Goal: Information Seeking & Learning: Learn about a topic

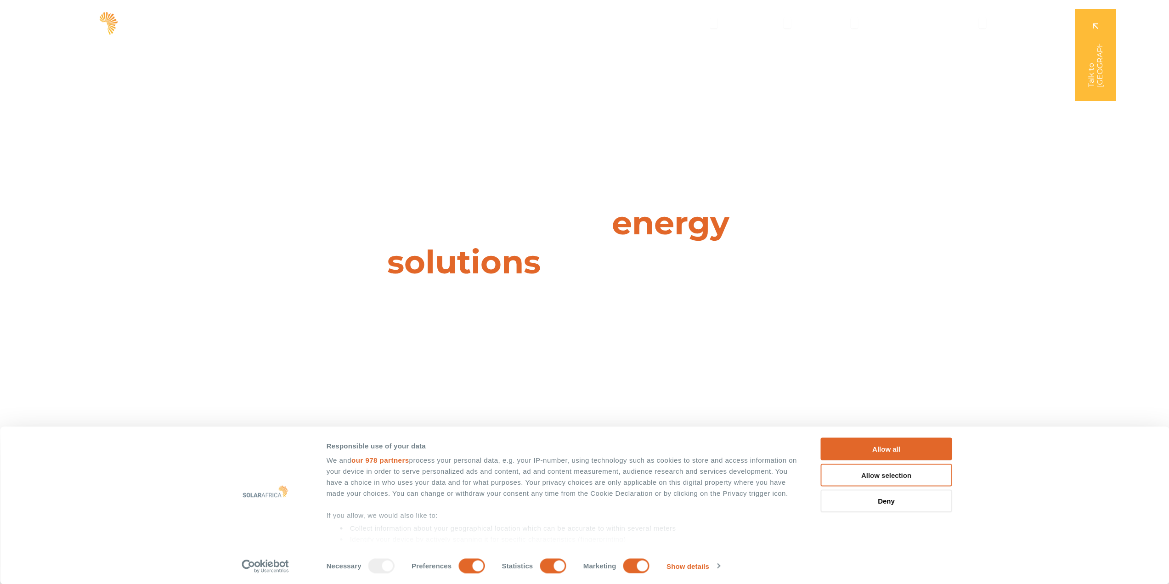
click at [850, 478] on button "Allow selection" at bounding box center [886, 475] width 131 height 23
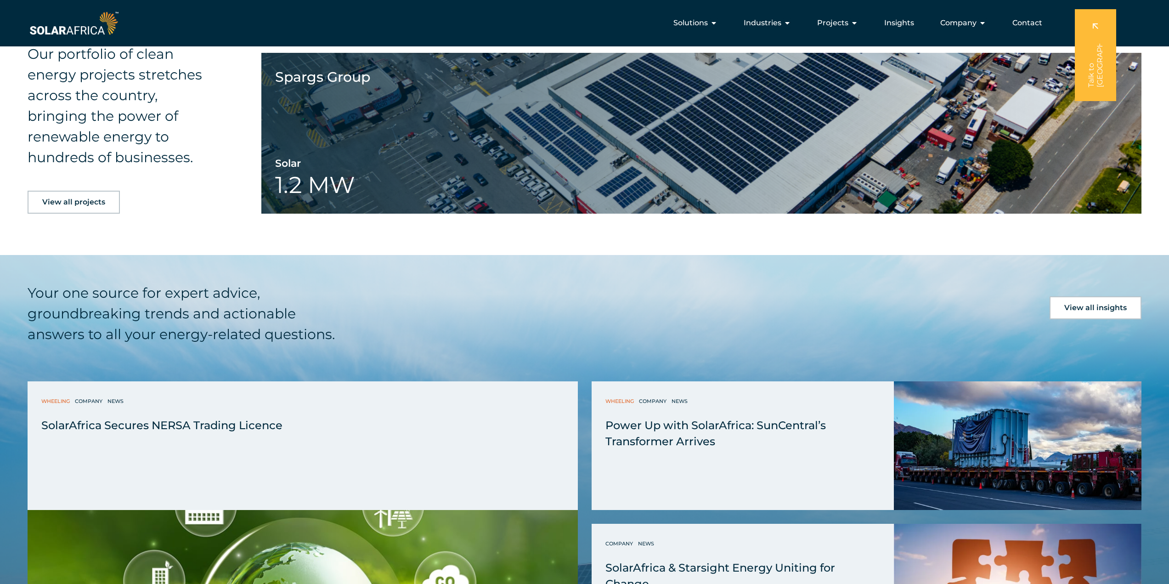
scroll to position [2251, 0]
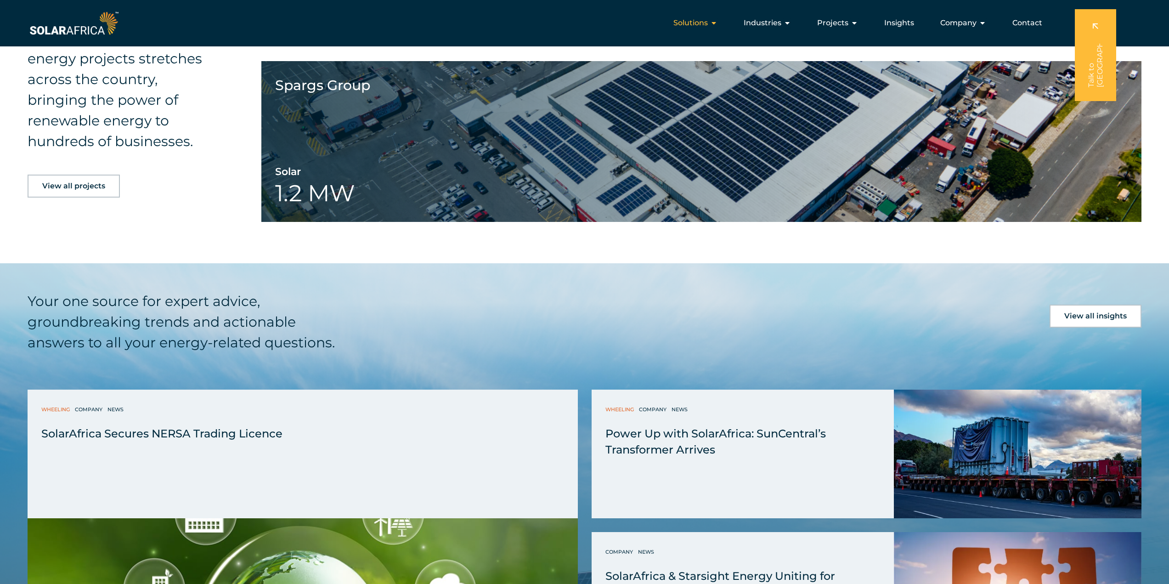
click at [718, 22] on icon "Menu" at bounding box center [713, 22] width 7 height 7
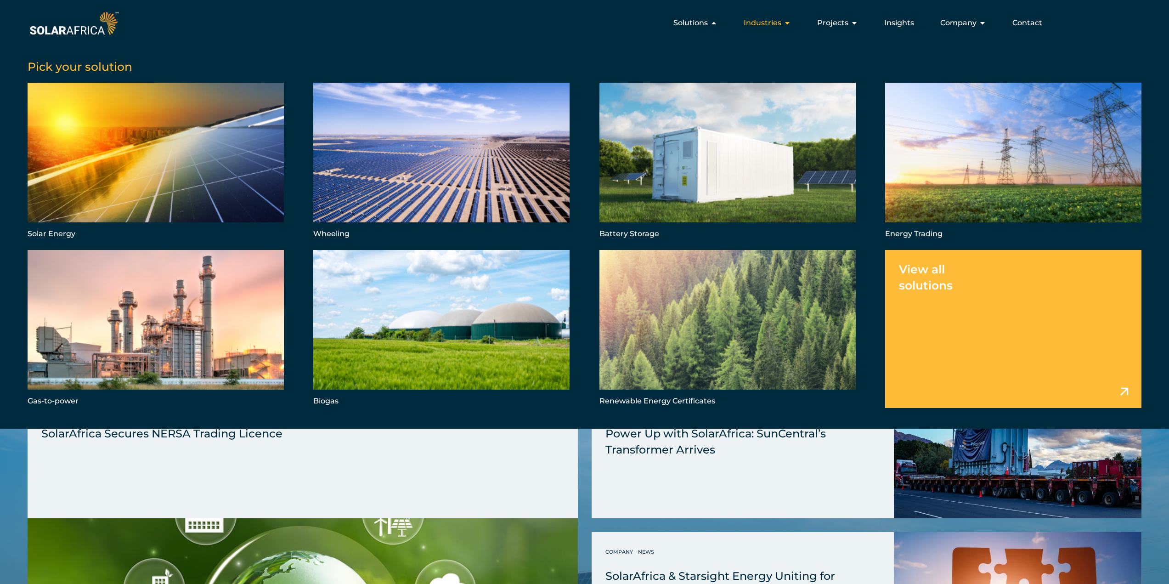
click at [788, 26] on icon "Menu" at bounding box center [787, 22] width 7 height 7
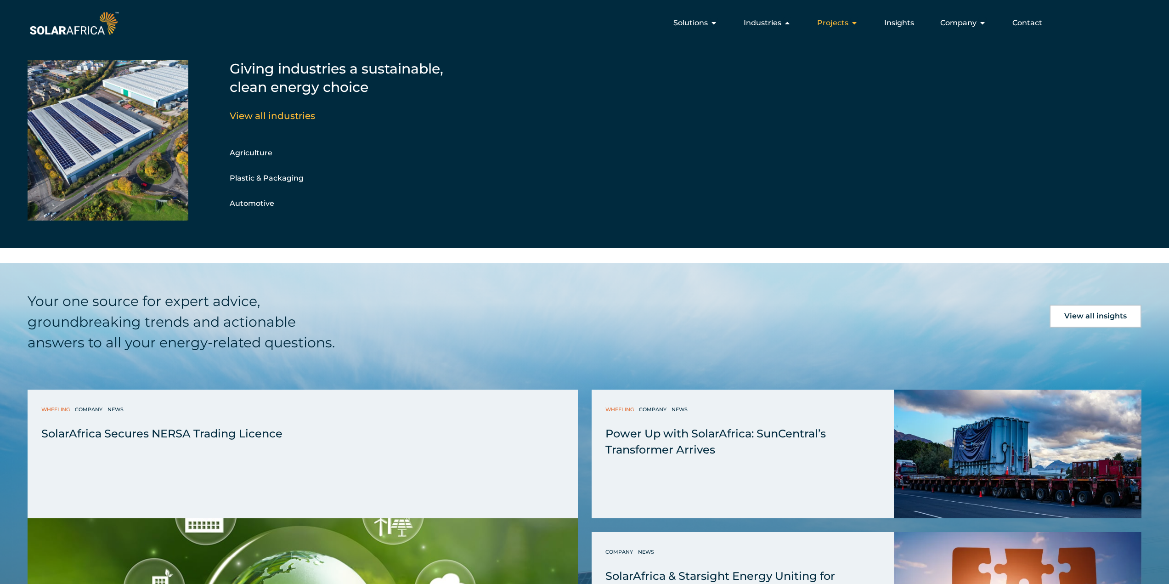
click at [853, 25] on icon "Menu" at bounding box center [854, 22] width 7 height 7
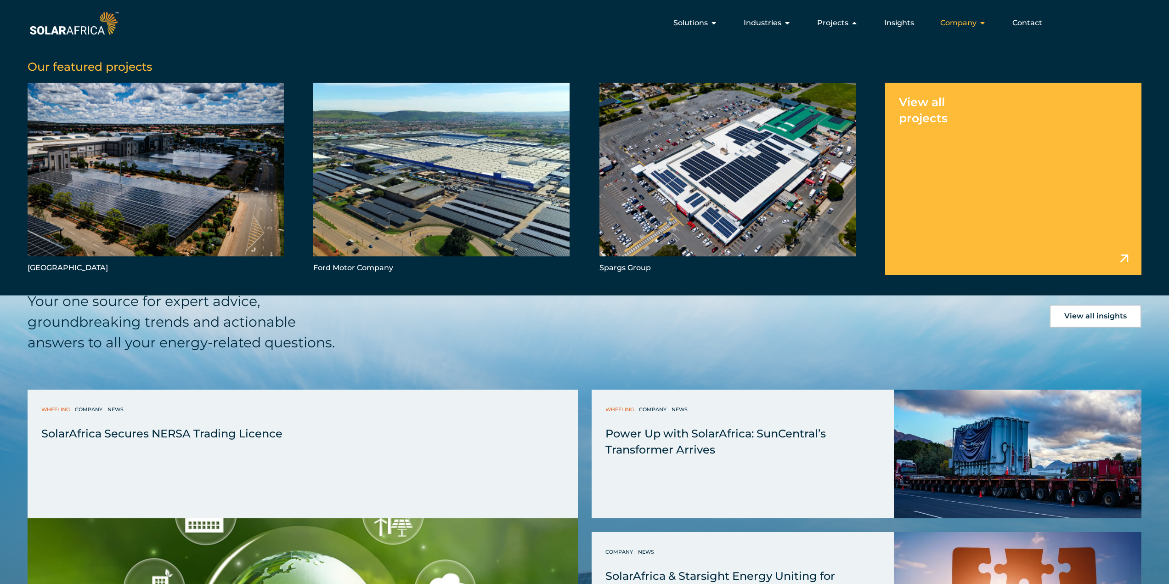
click at [984, 23] on icon "Menu" at bounding box center [982, 22] width 7 height 7
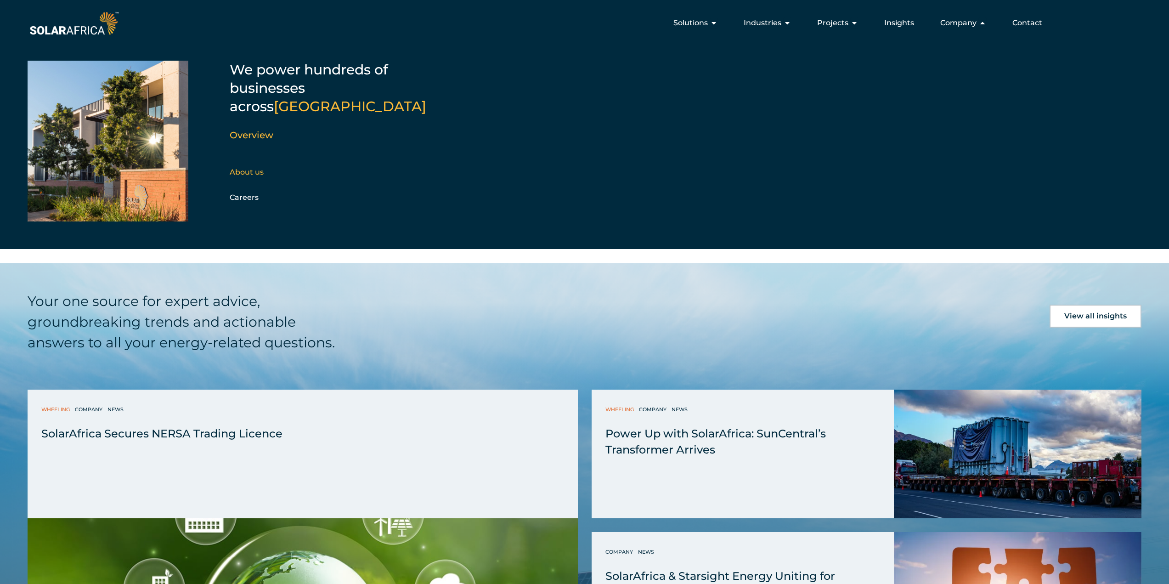
click at [248, 168] on link "About us" at bounding box center [247, 172] width 34 height 9
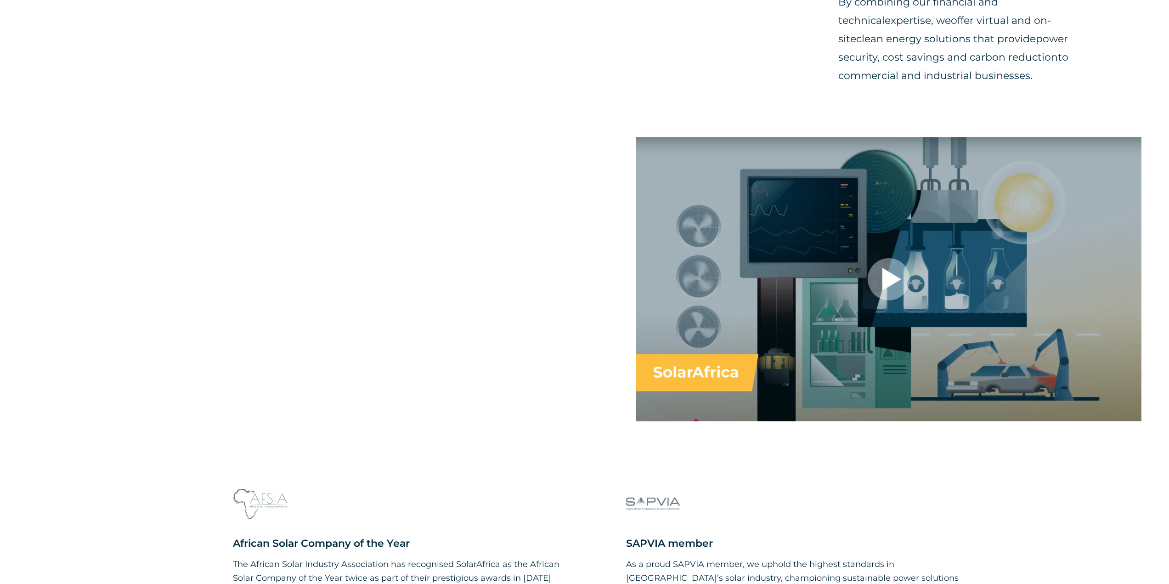
scroll to position [689, 0]
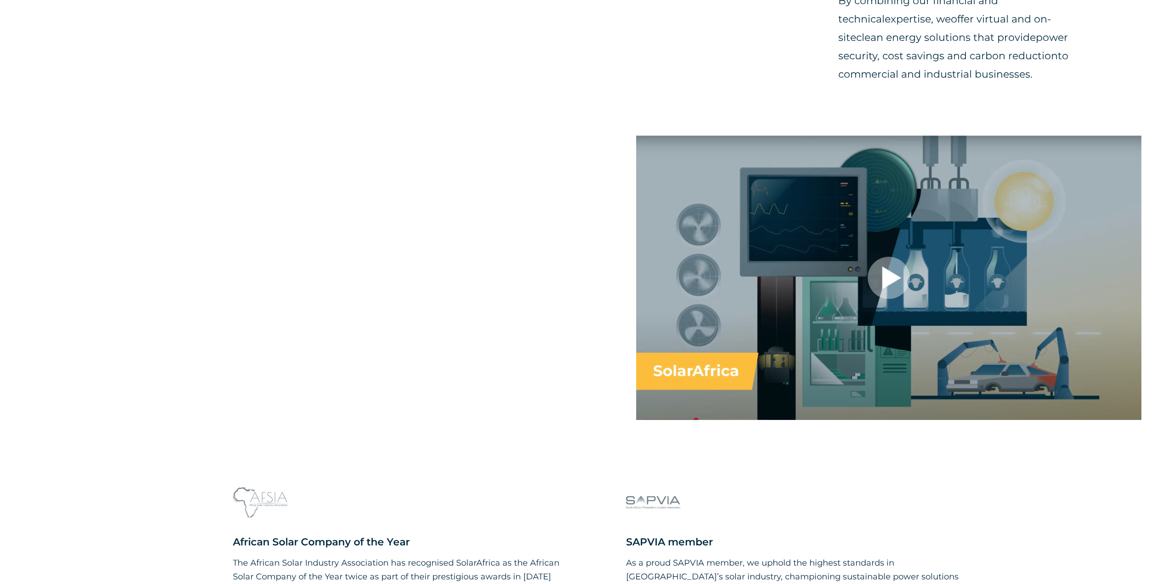
click at [890, 283] on div at bounding box center [888, 278] width 505 height 284
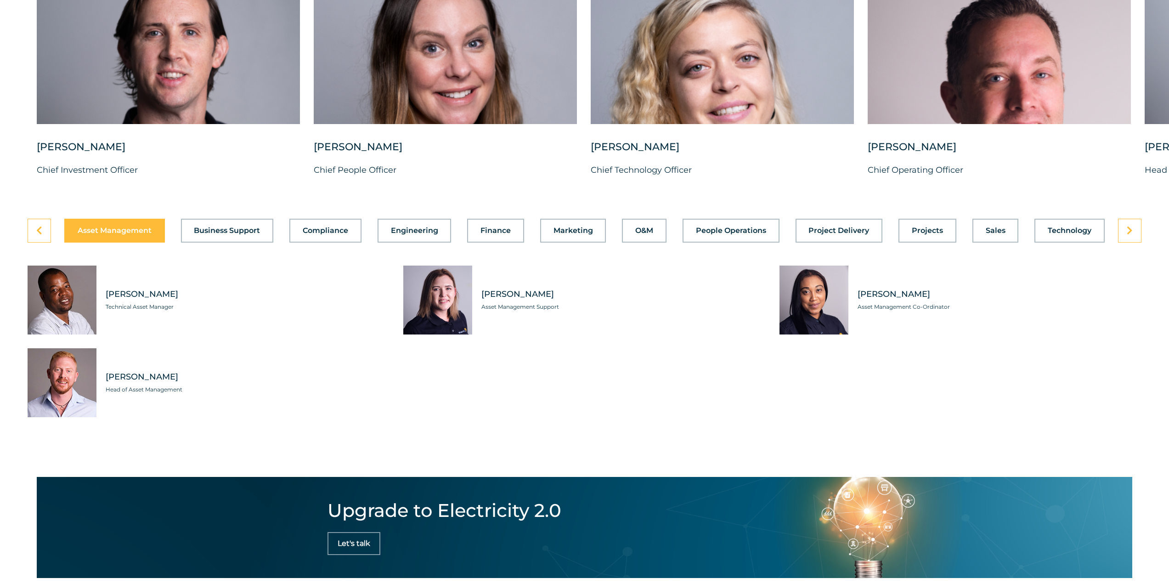
scroll to position [2573, 0]
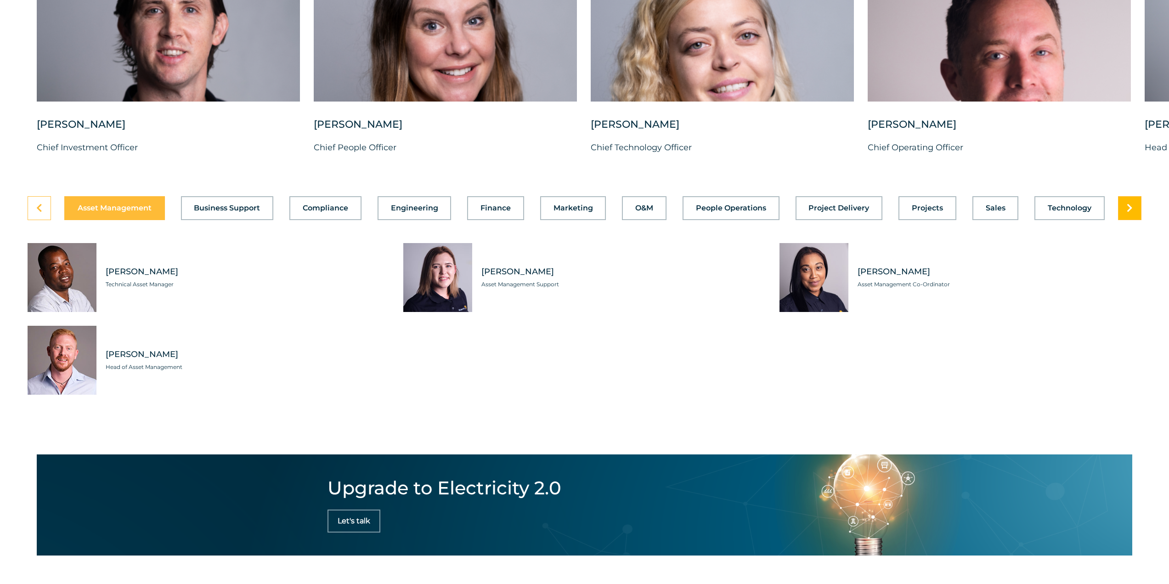
click at [1137, 220] on link at bounding box center [1129, 208] width 23 height 24
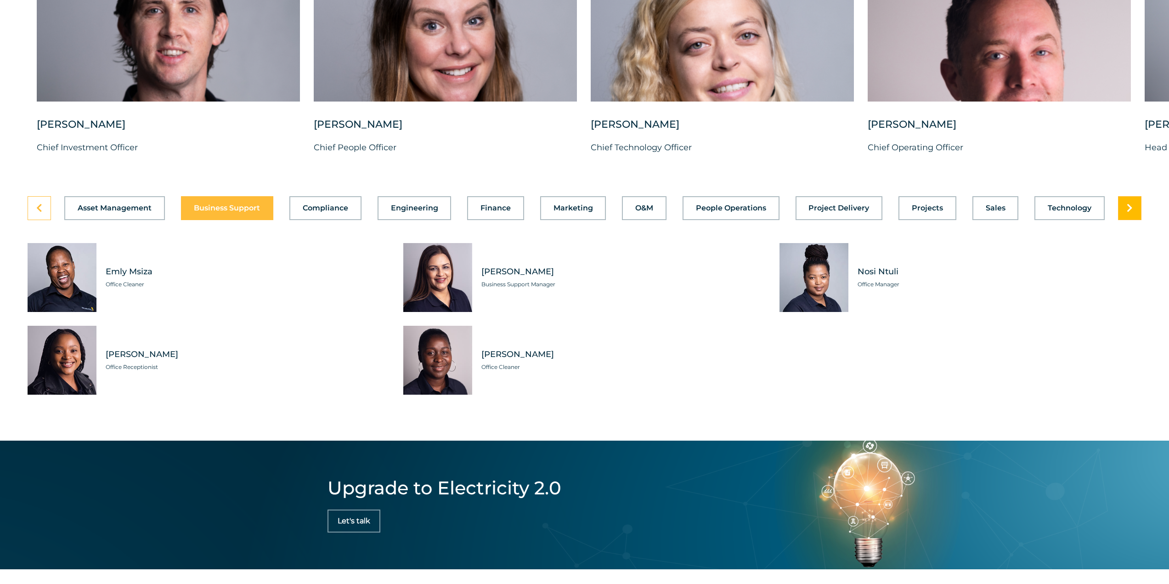
click at [1137, 220] on link at bounding box center [1129, 208] width 23 height 24
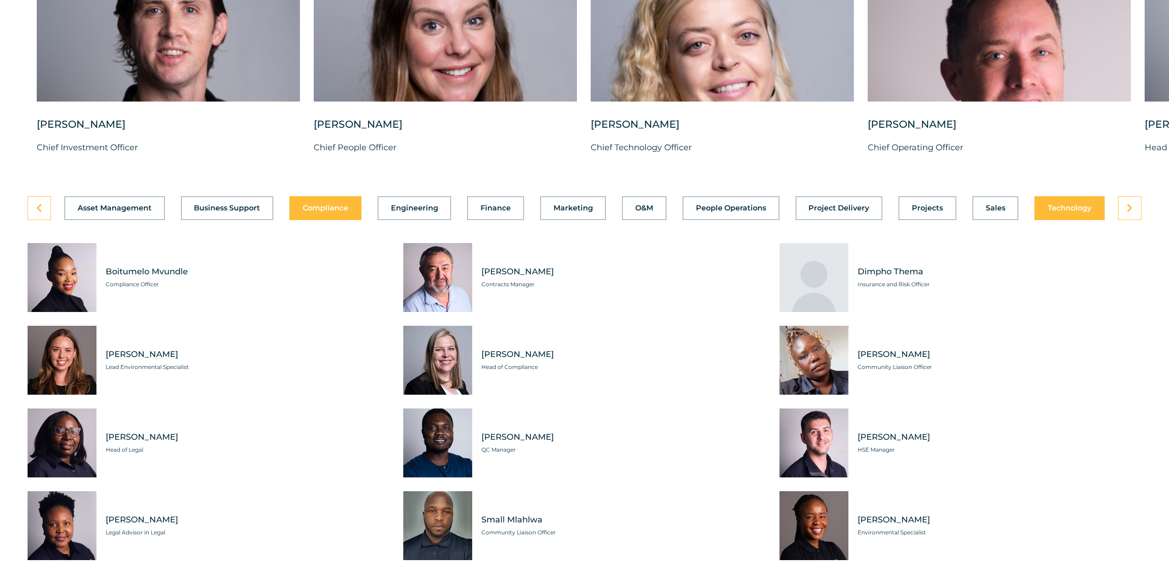
click at [1076, 220] on button "Technology" at bounding box center [1070, 208] width 70 height 24
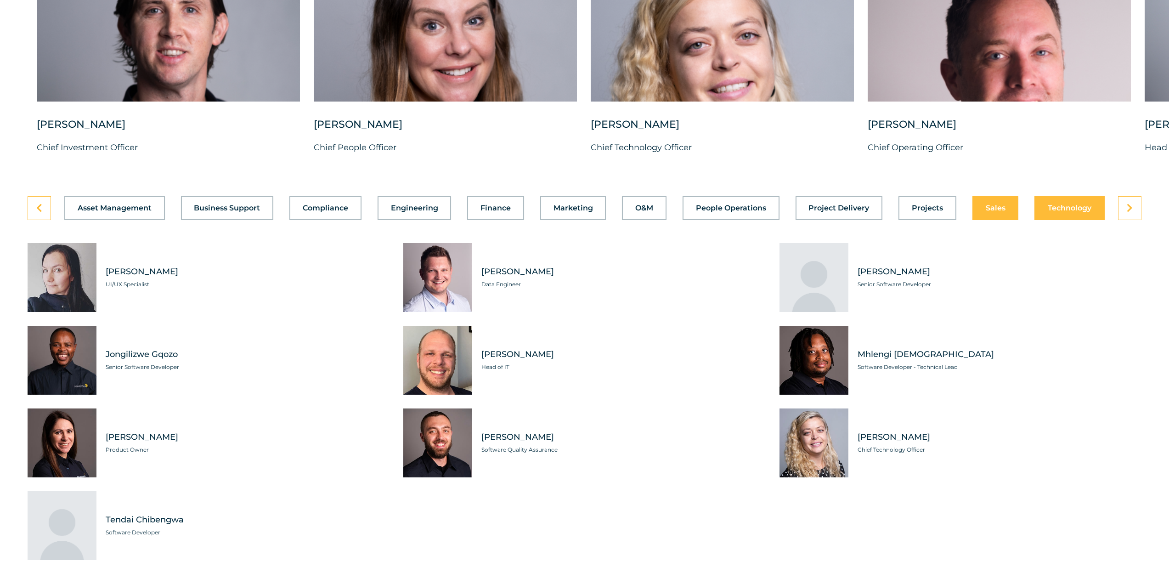
click at [993, 212] on span "Sales" at bounding box center [996, 207] width 20 height 7
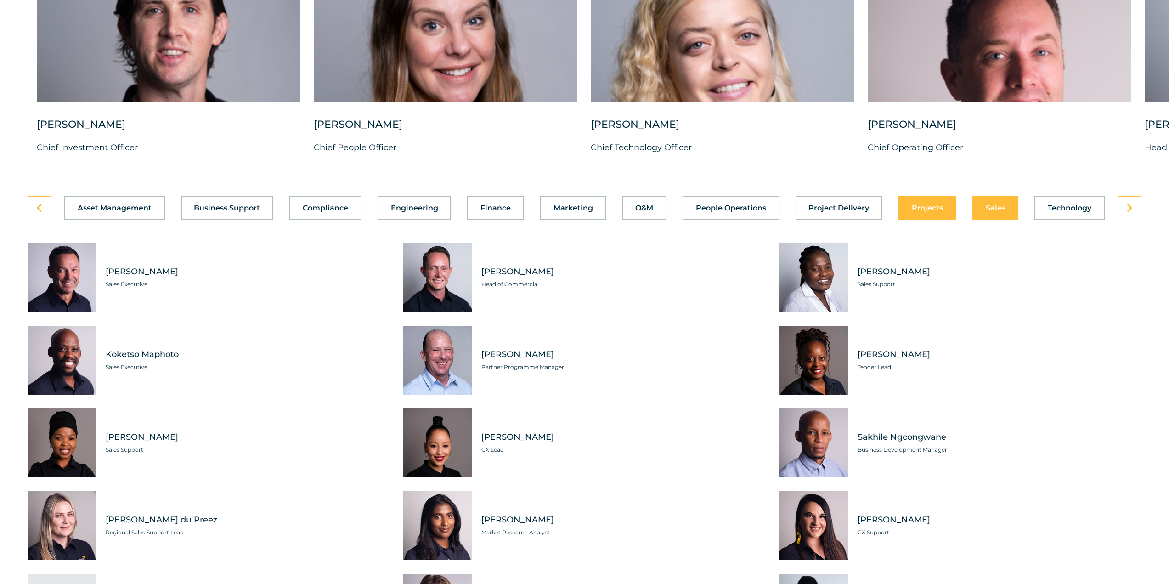
click at [933, 212] on span "Projects" at bounding box center [927, 207] width 31 height 7
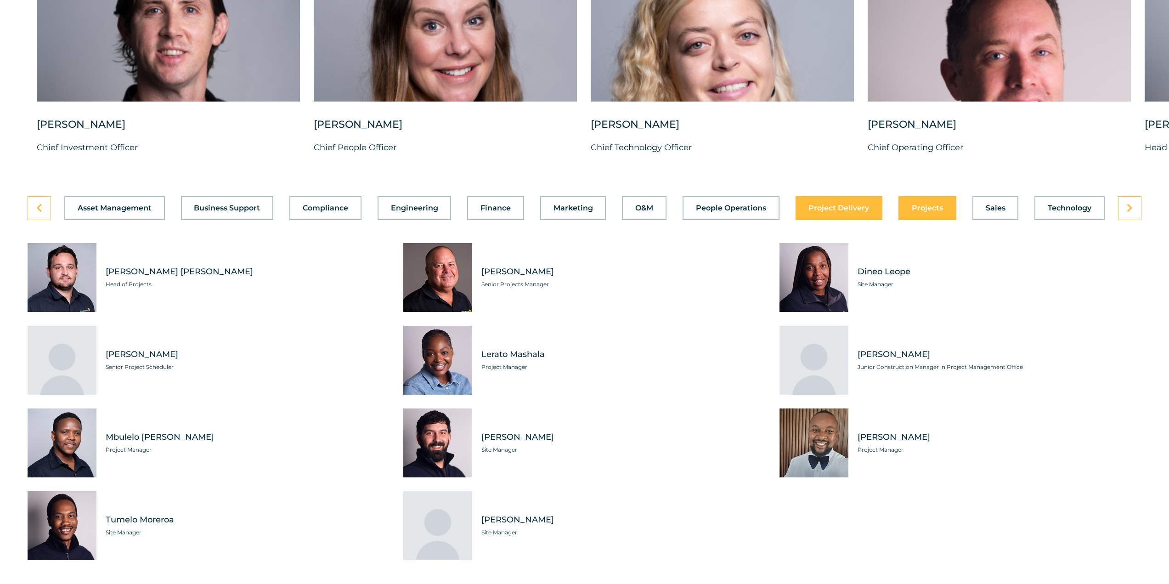
click at [849, 212] on span "Project Delivery" at bounding box center [839, 207] width 61 height 7
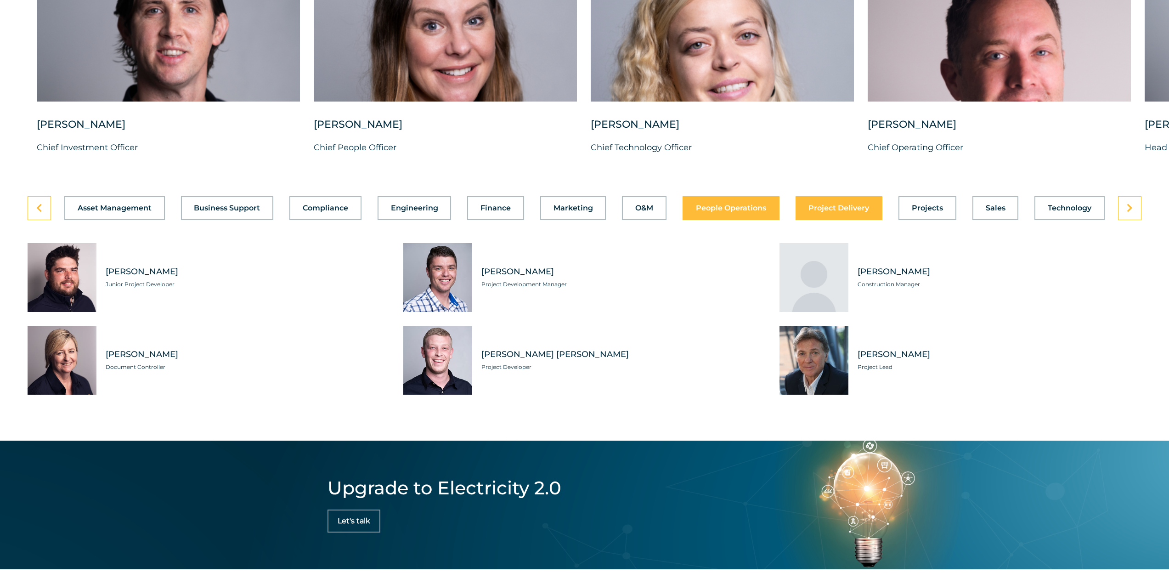
click at [761, 212] on span "People Operations" at bounding box center [731, 207] width 70 height 7
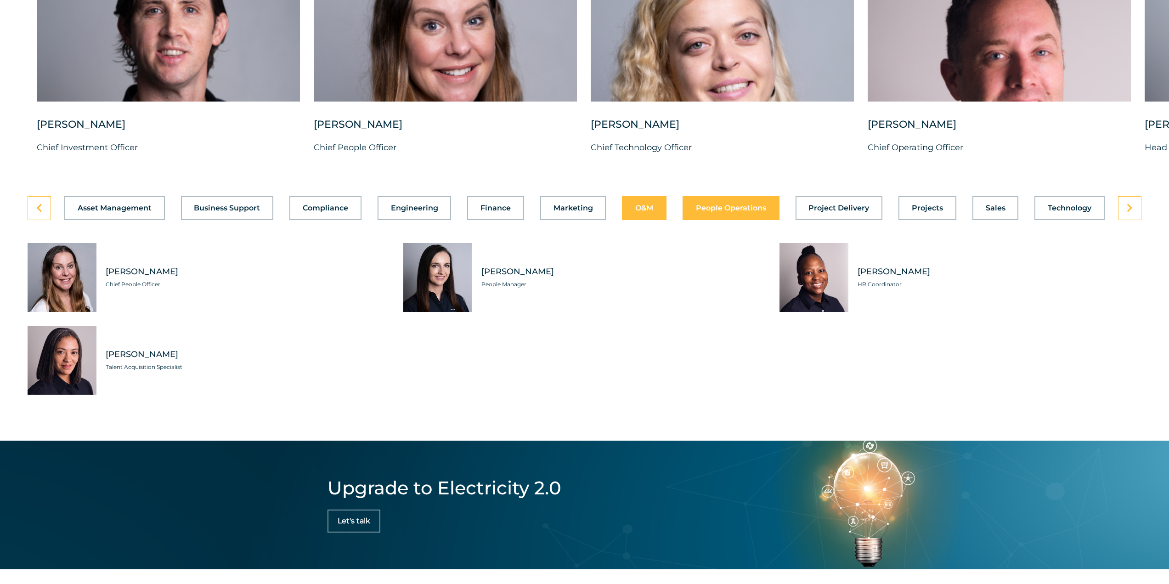
click at [643, 212] on span "O&M" at bounding box center [644, 207] width 18 height 7
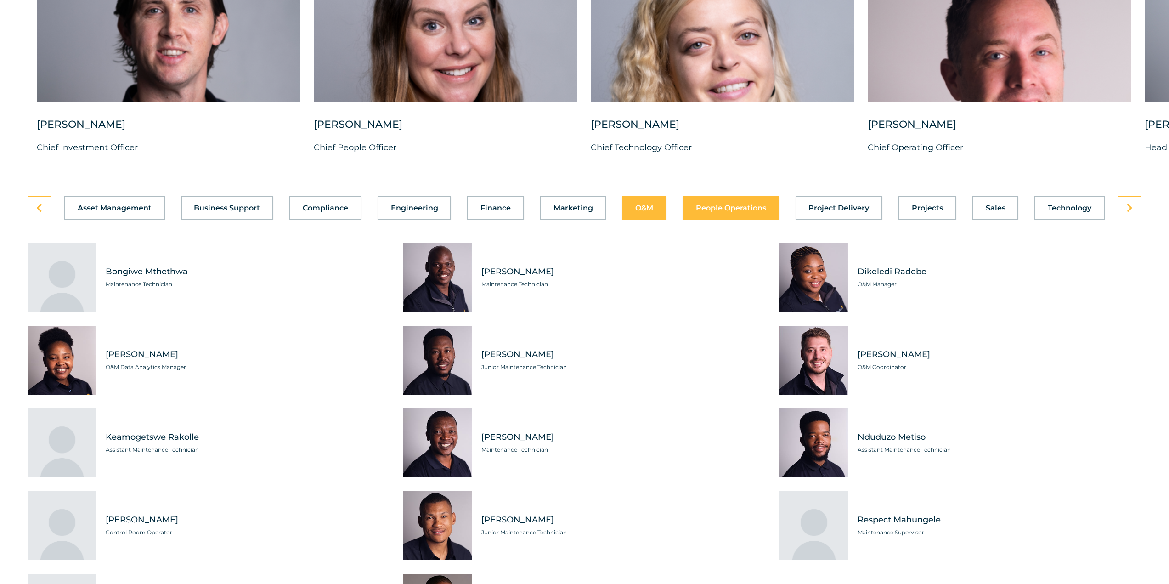
click at [730, 212] on span "People Operations" at bounding box center [731, 207] width 70 height 7
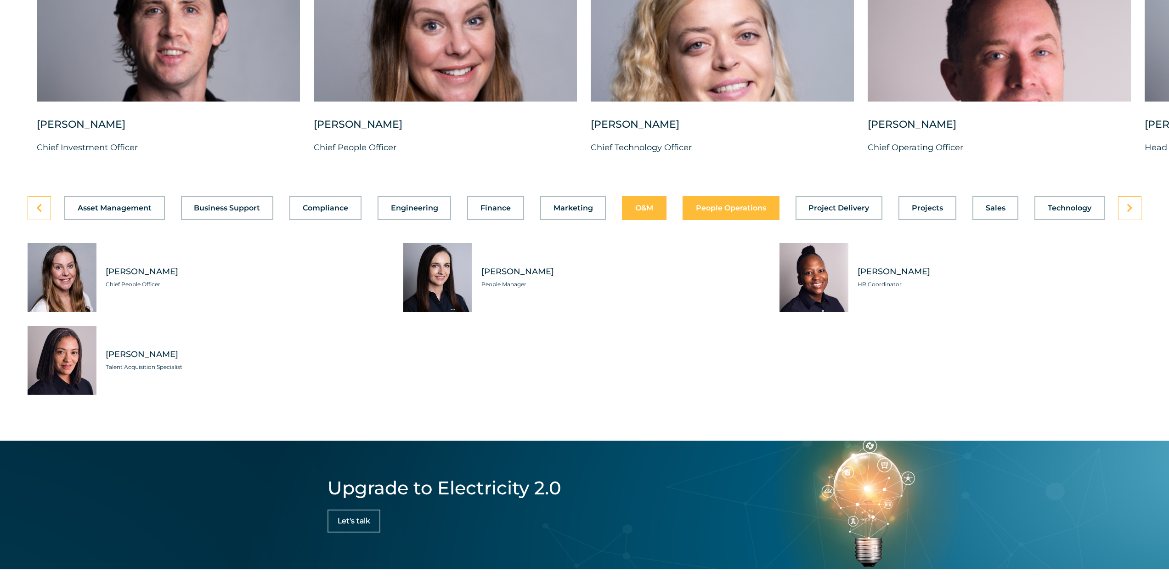
click at [639, 212] on span "O&M" at bounding box center [644, 207] width 18 height 7
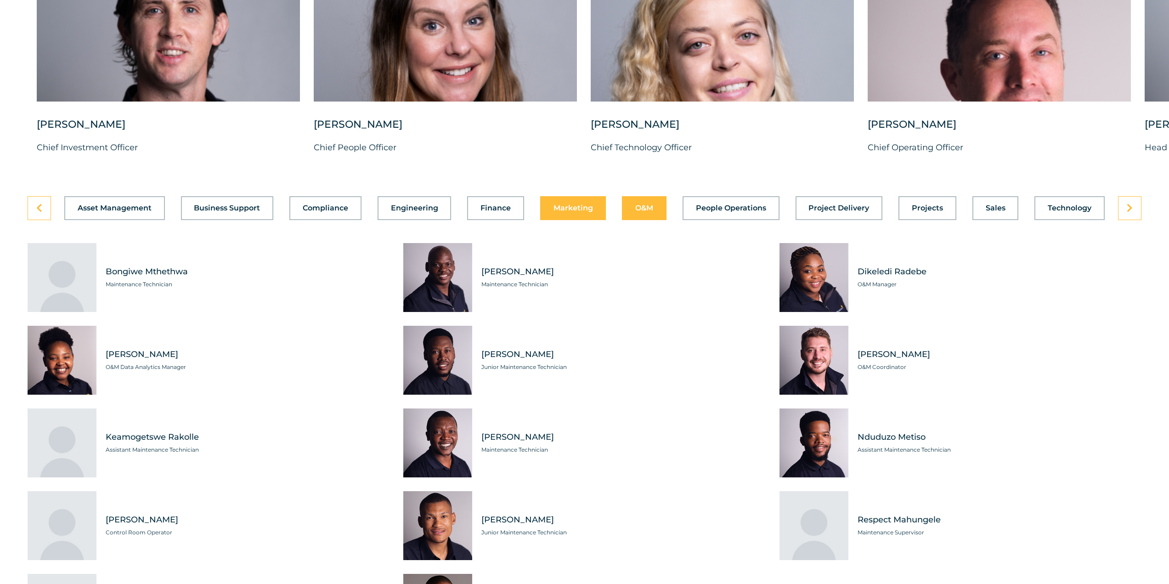
click at [583, 212] on span "Marketing" at bounding box center [574, 207] width 40 height 7
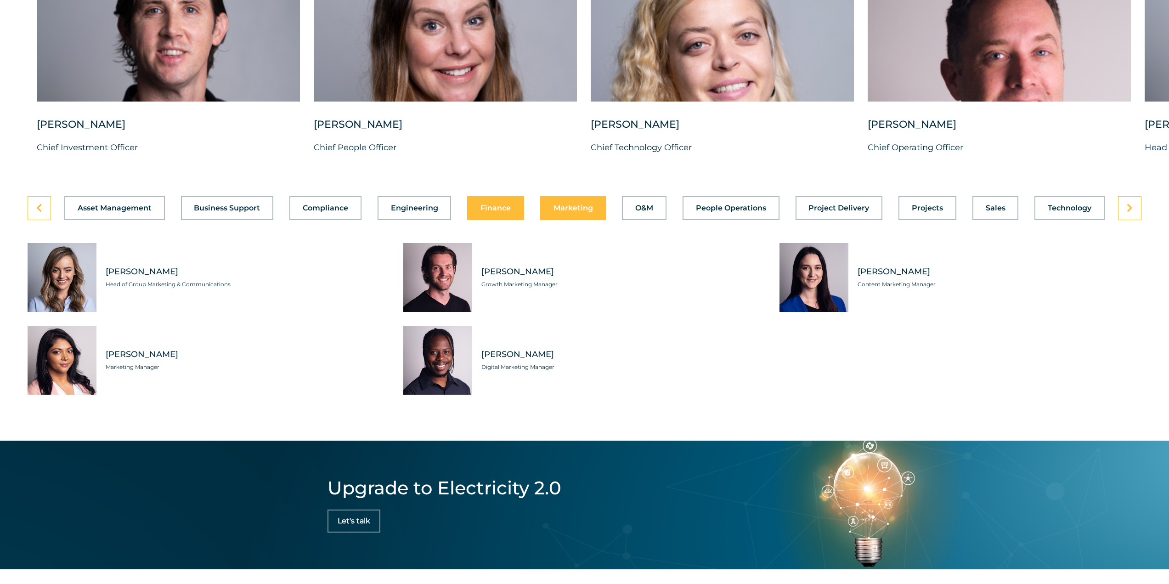
click at [511, 220] on button "Finance" at bounding box center [495, 208] width 57 height 24
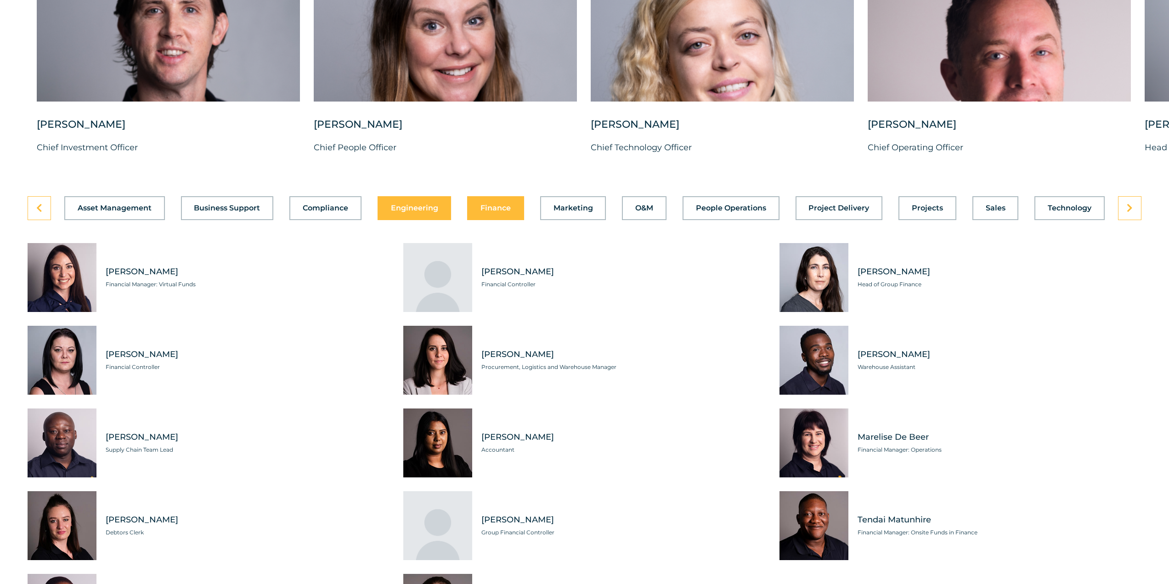
click at [433, 212] on span "Engineering" at bounding box center [414, 207] width 47 height 7
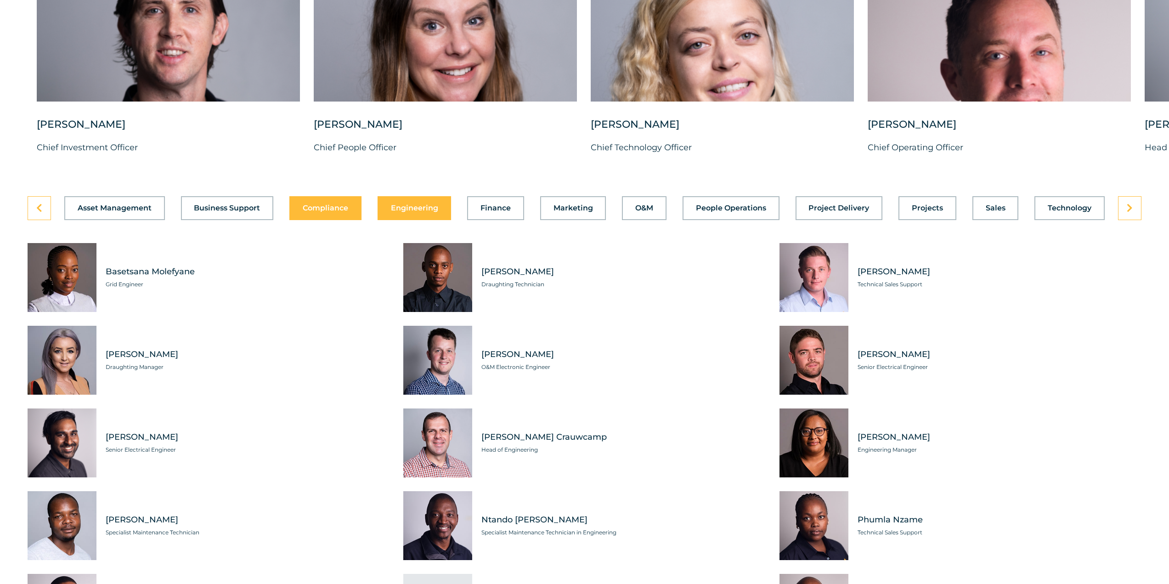
click at [333, 212] on span "Compliance" at bounding box center [325, 207] width 45 height 7
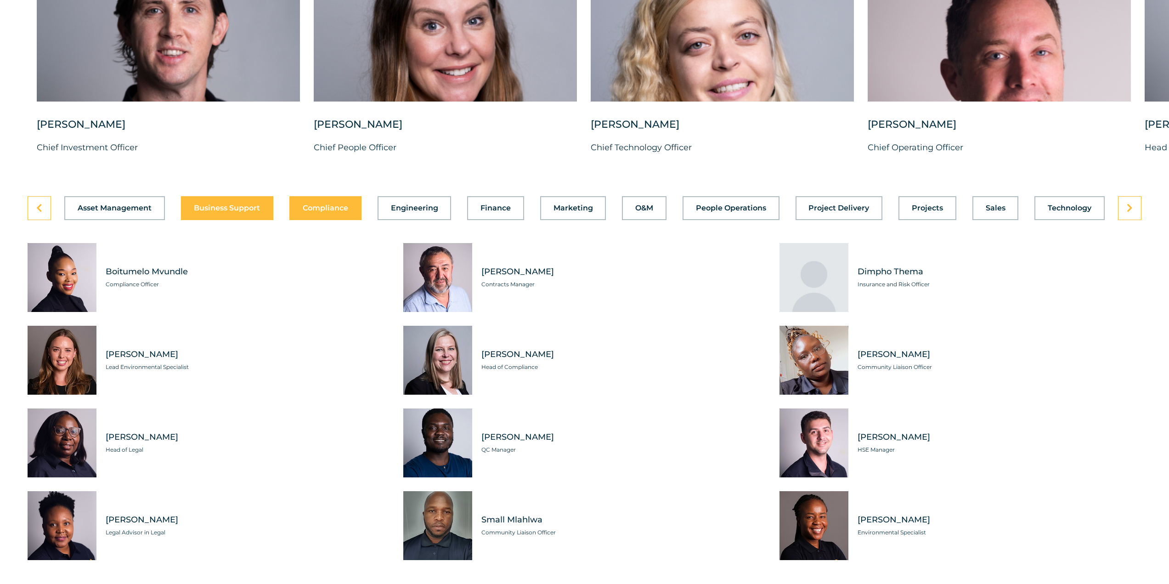
click at [233, 212] on span "Business Support" at bounding box center [227, 207] width 66 height 7
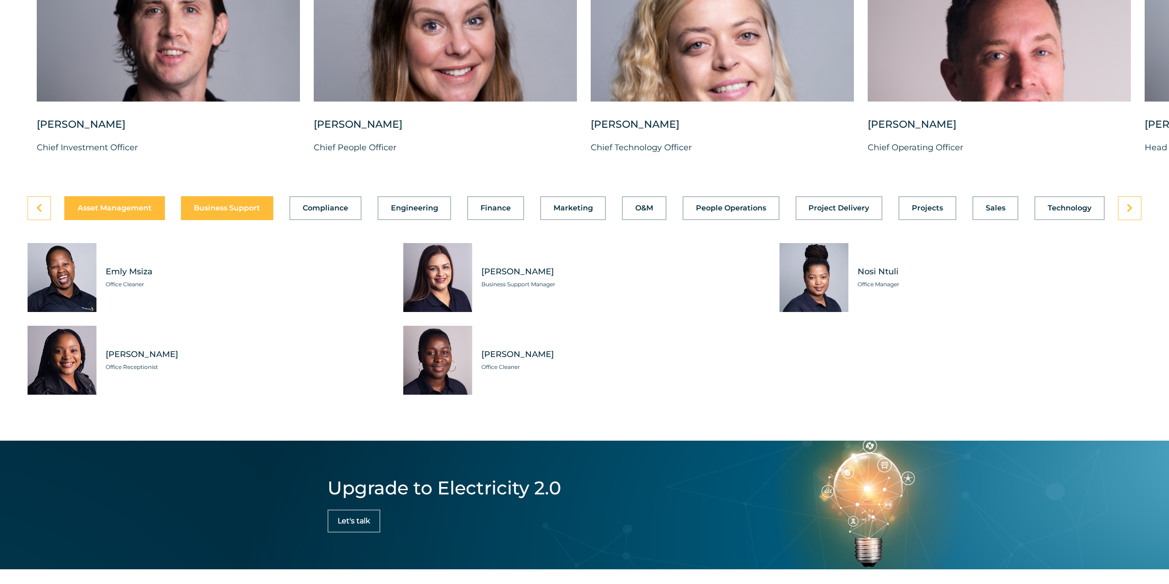
click at [137, 212] on span "Asset Management" at bounding box center [115, 207] width 74 height 7
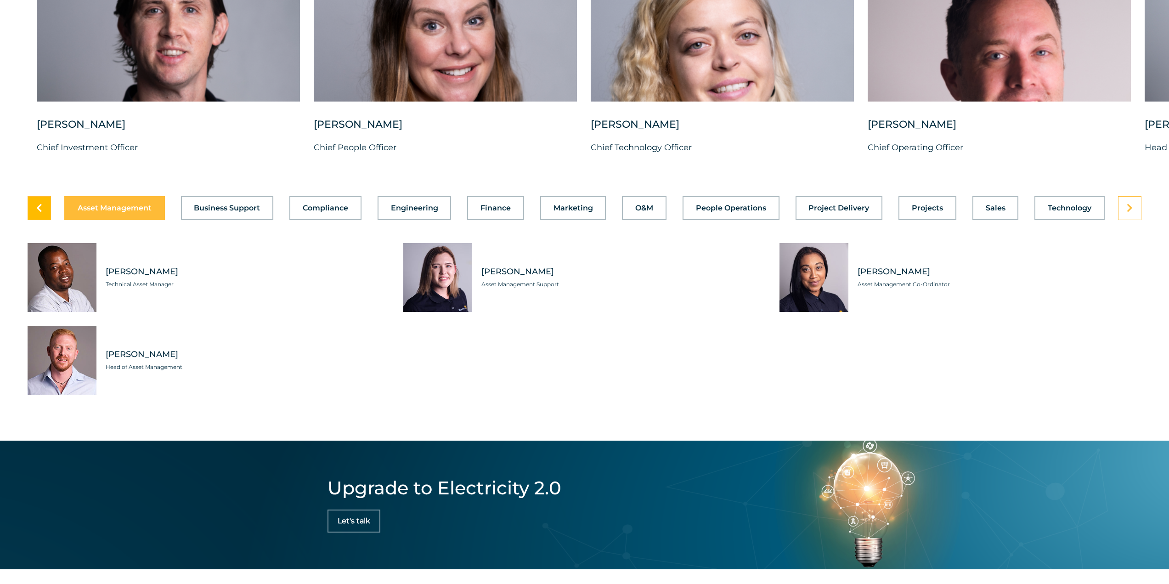
click at [48, 220] on link at bounding box center [39, 208] width 23 height 24
click at [121, 212] on span "Asset Management" at bounding box center [115, 207] width 74 height 7
click at [221, 212] on span "Business Support" at bounding box center [227, 207] width 66 height 7
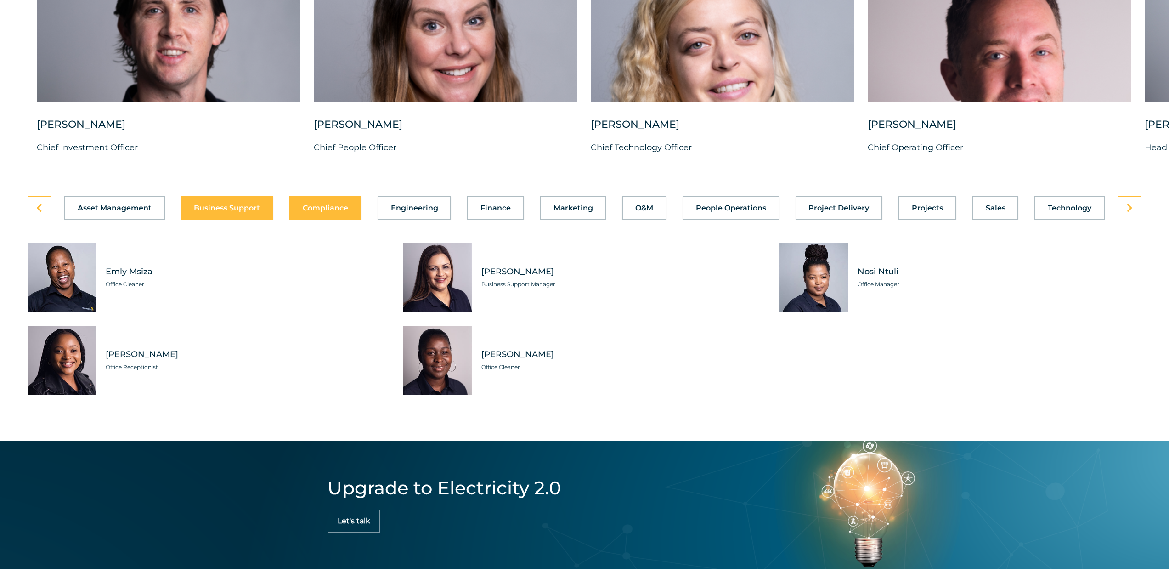
click at [342, 220] on button "Compliance" at bounding box center [325, 208] width 72 height 24
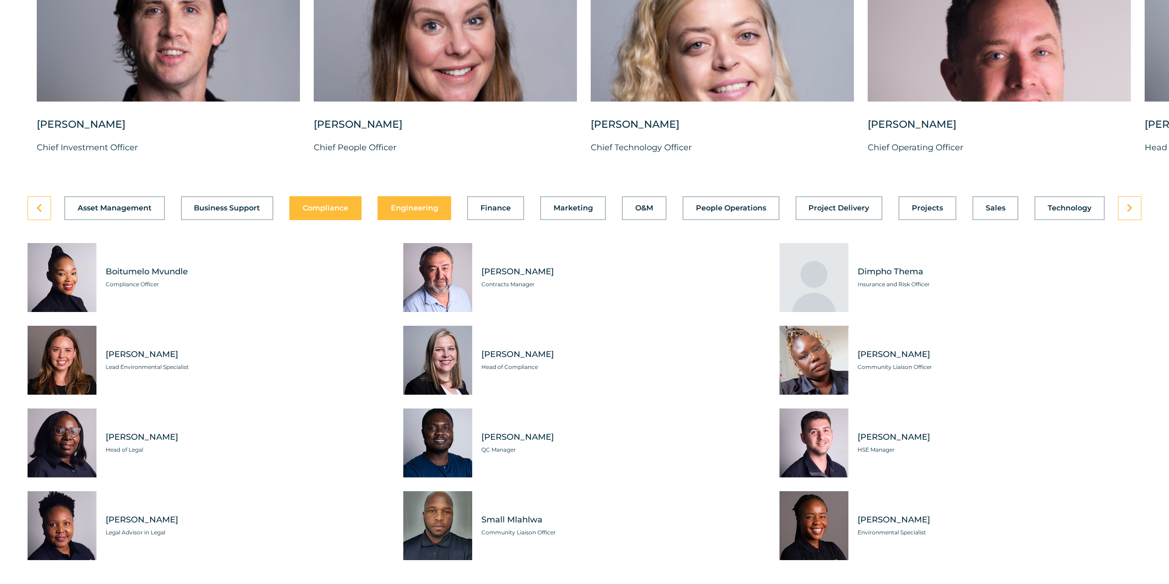
click at [416, 212] on span "Engineering" at bounding box center [414, 207] width 47 height 7
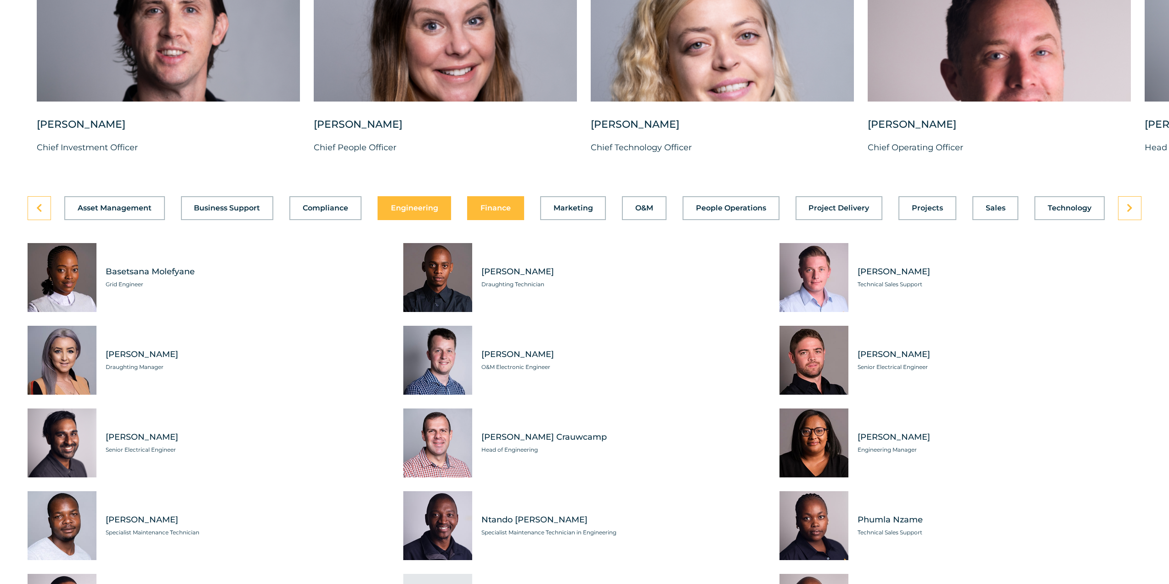
click at [480, 220] on button "Finance" at bounding box center [495, 208] width 57 height 24
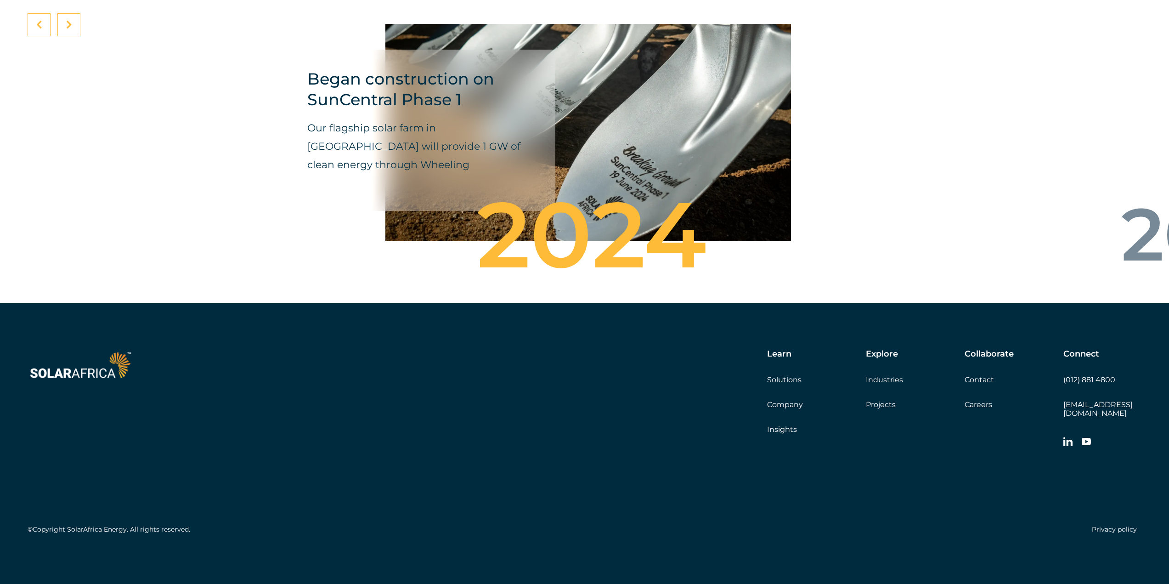
scroll to position [3447, 0]
click at [788, 434] on link "Insights" at bounding box center [782, 429] width 30 height 9
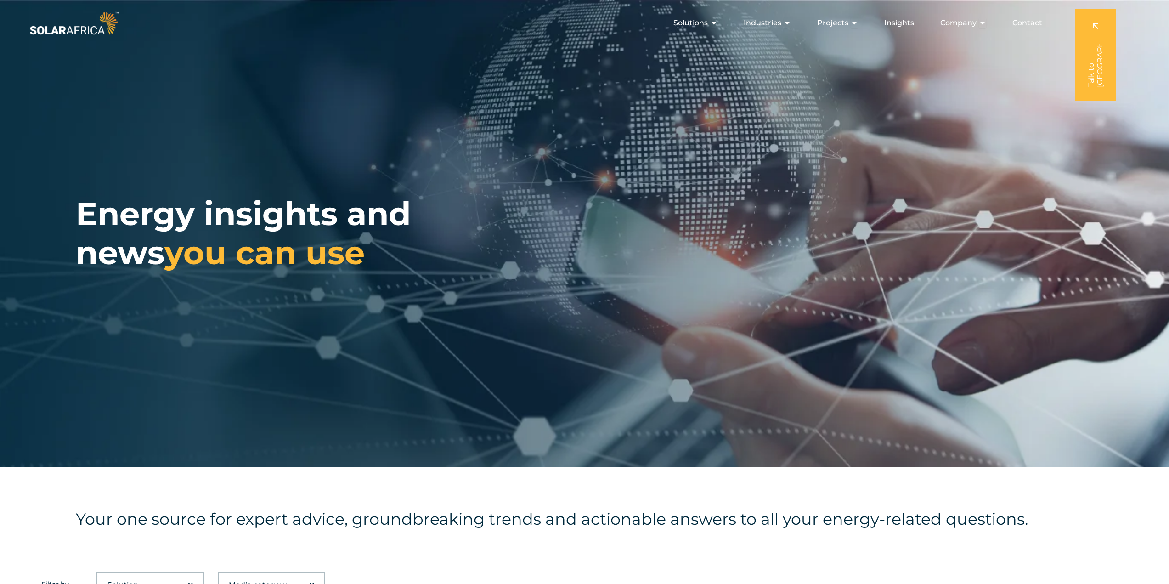
click at [1097, 28] on link at bounding box center [1095, 55] width 41 height 92
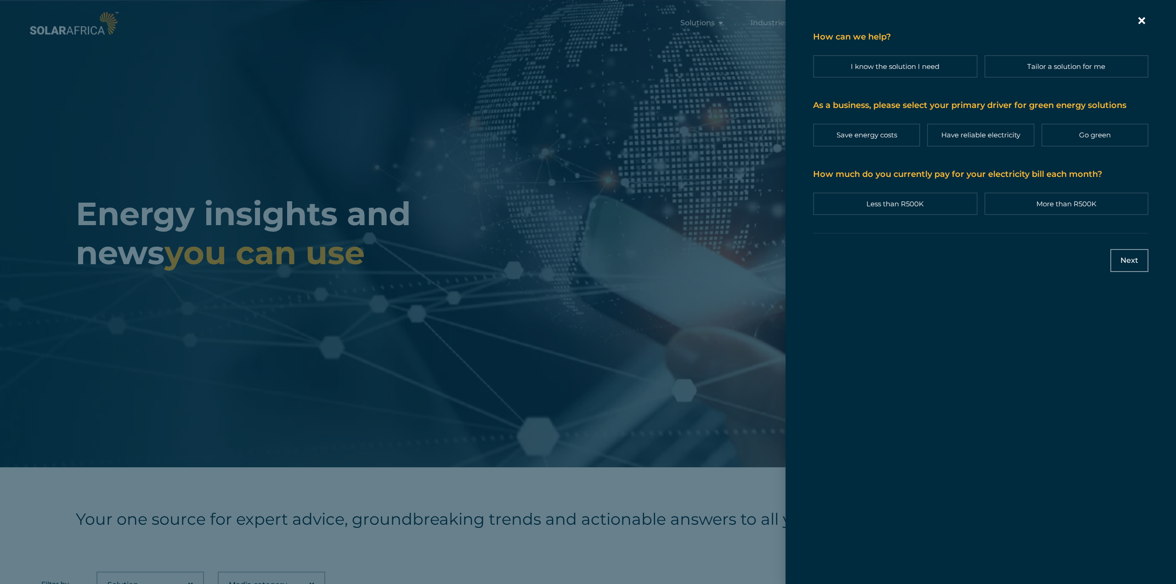
click at [1143, 22] on icon "Contact form | Slide-in" at bounding box center [1142, 20] width 7 height 7
